Goal: Task Accomplishment & Management: Manage account settings

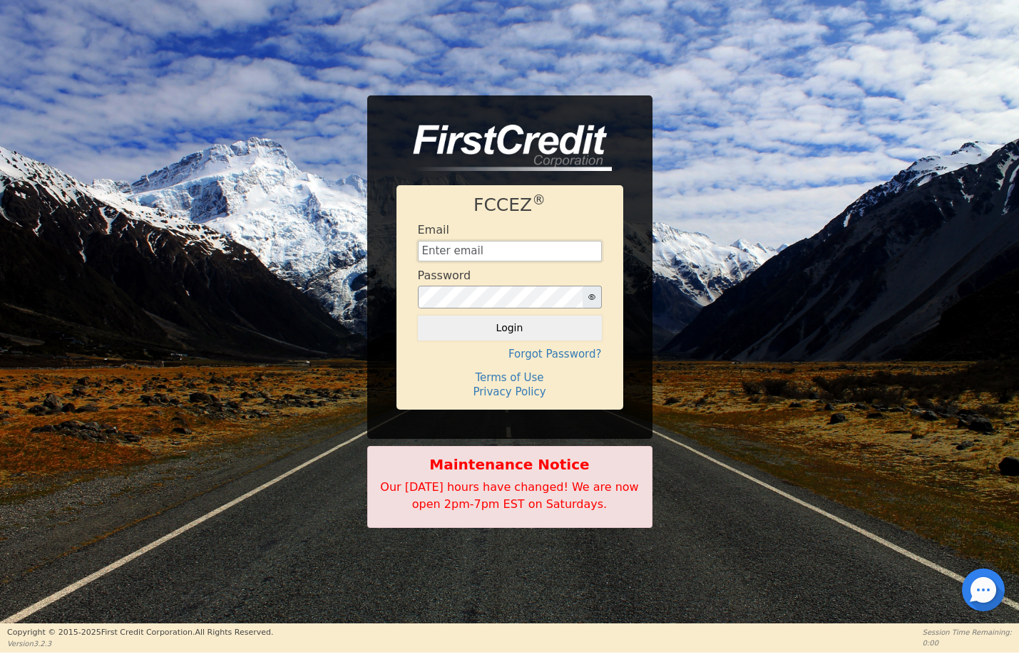
click at [470, 252] on input "text" at bounding box center [510, 251] width 184 height 21
type input "Ryan@rockitoutsc.com"
click at [505, 326] on button "Login" at bounding box center [510, 328] width 184 height 24
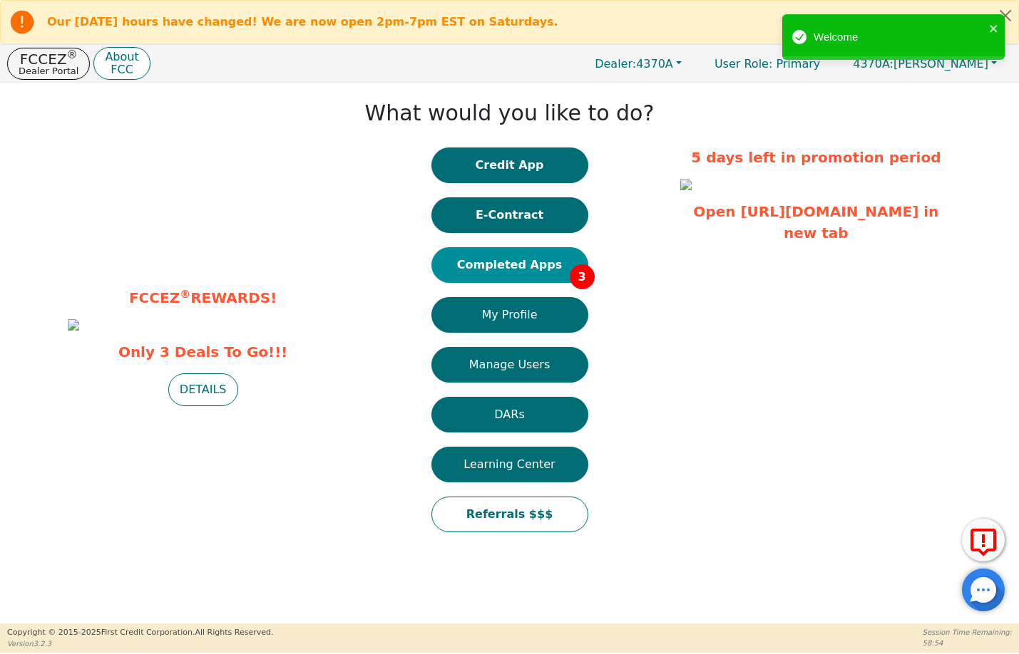
click at [496, 257] on button "Completed Apps 3" at bounding box center [509, 265] width 157 height 36
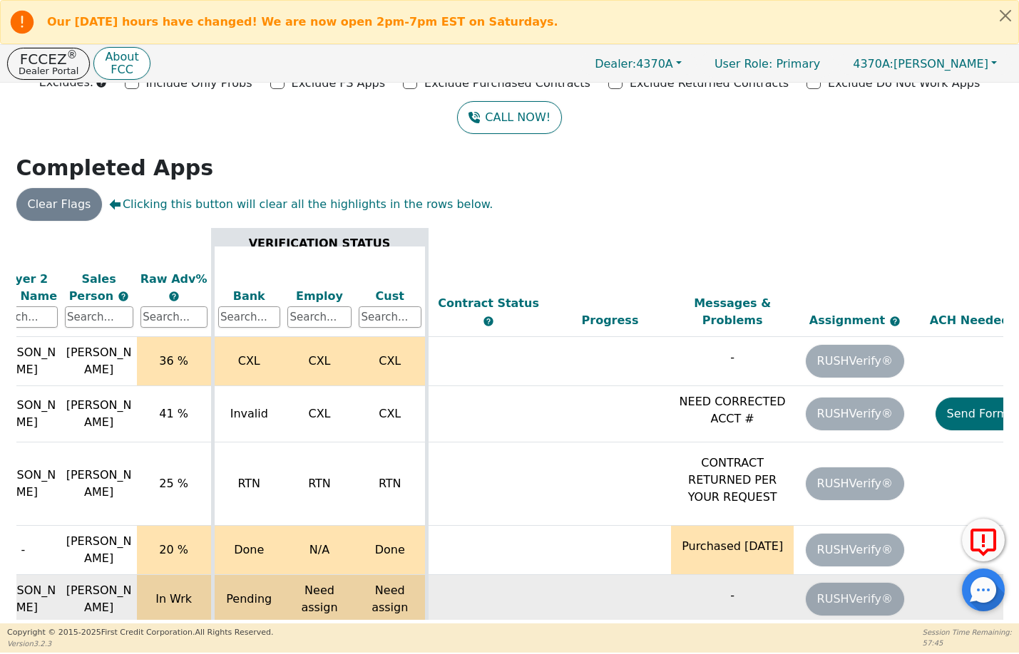
scroll to position [14, 411]
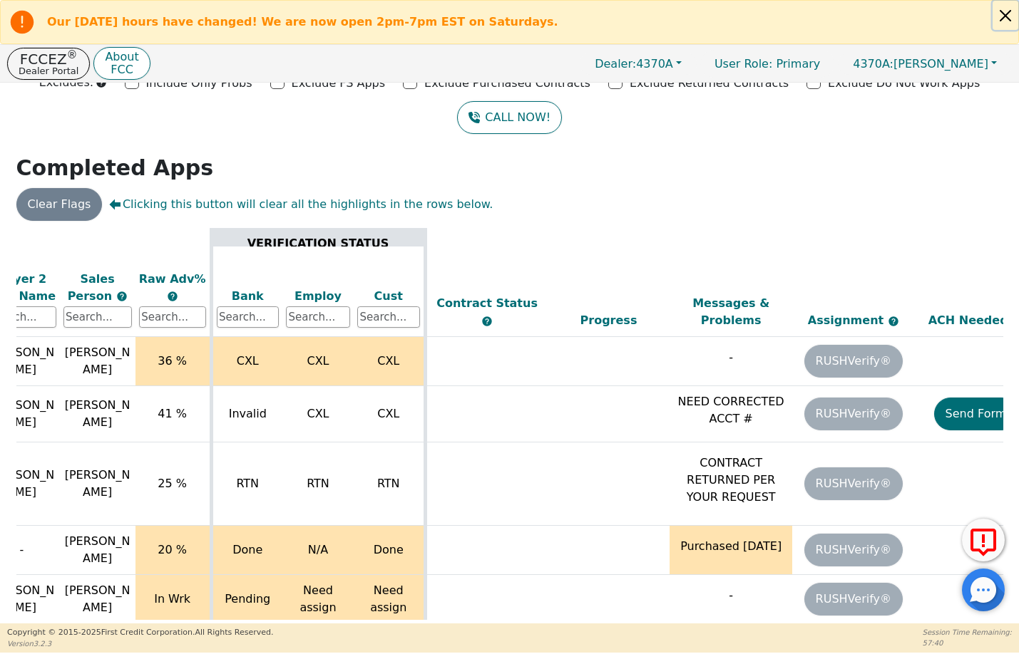
click at [1005, 14] on button "Close alert" at bounding box center [1005, 15] width 26 height 29
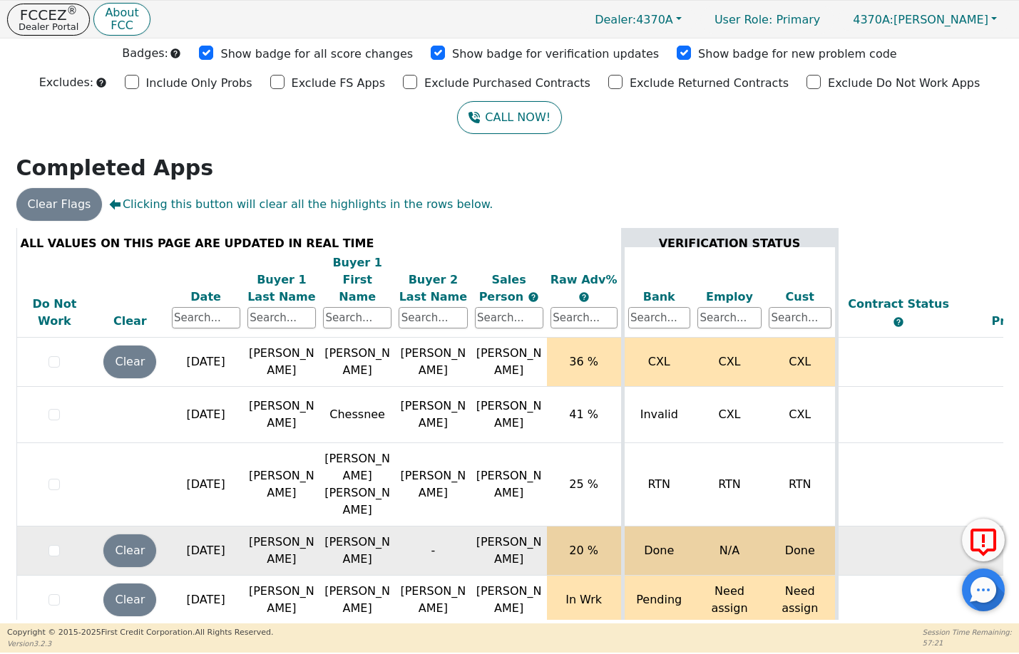
scroll to position [14, 0]
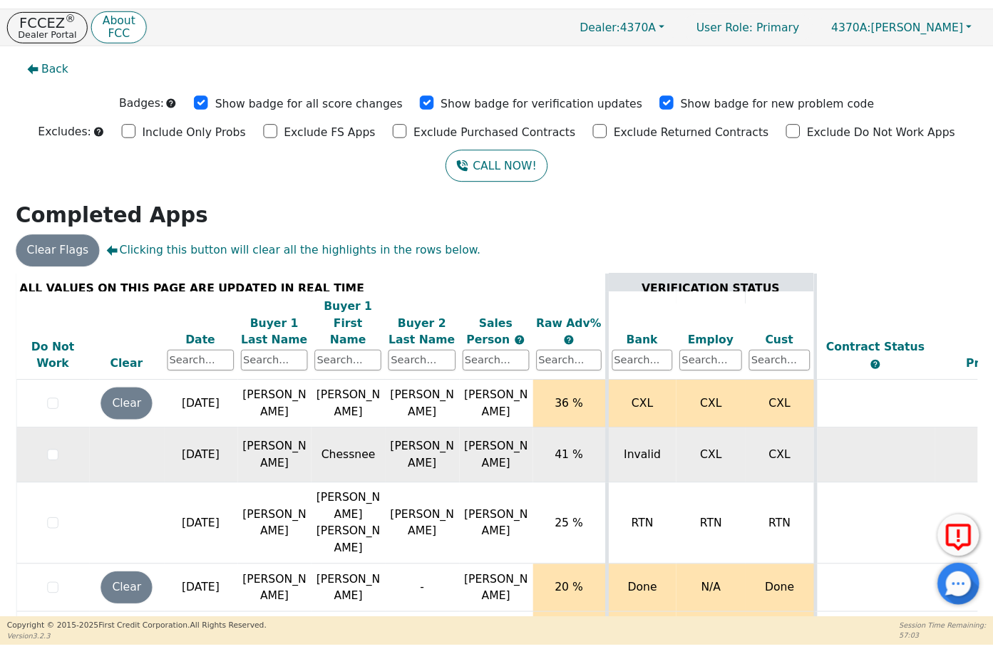
scroll to position [44, 0]
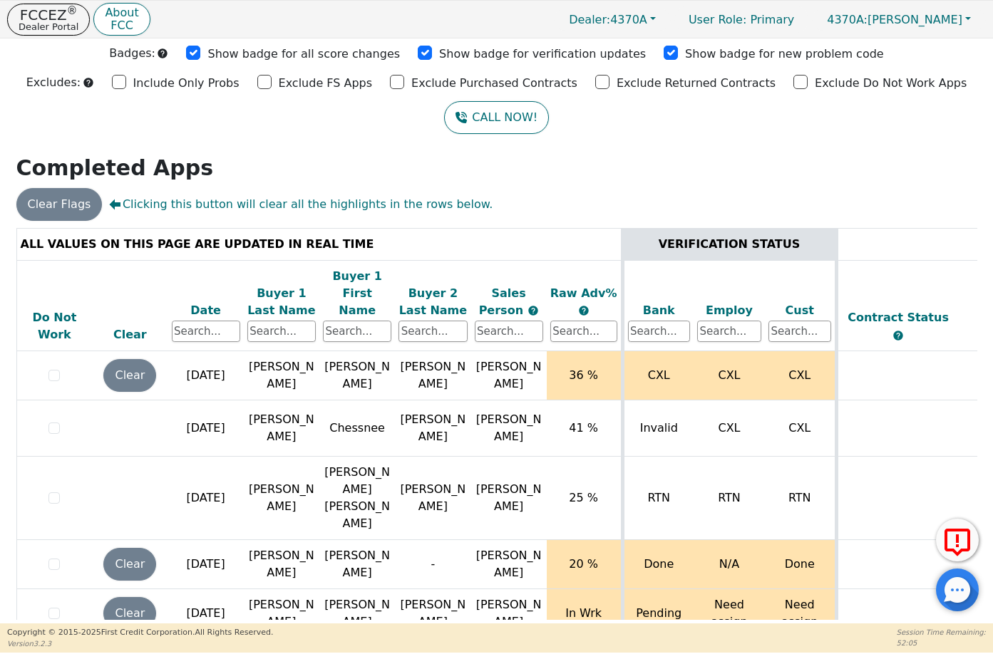
scroll to position [14, 0]
